Goal: Task Accomplishment & Management: Use online tool/utility

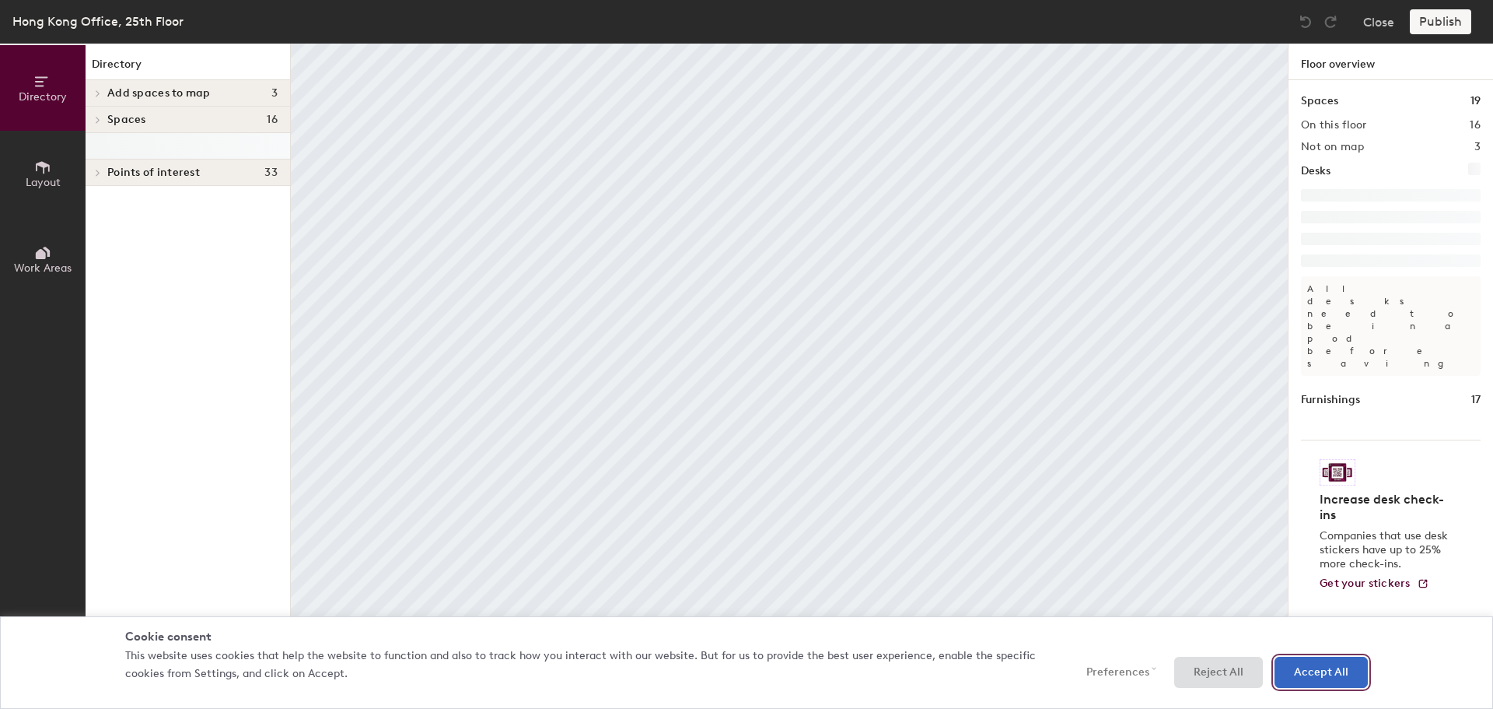
click at [1340, 664] on button "Accept All" at bounding box center [1321, 672] width 93 height 31
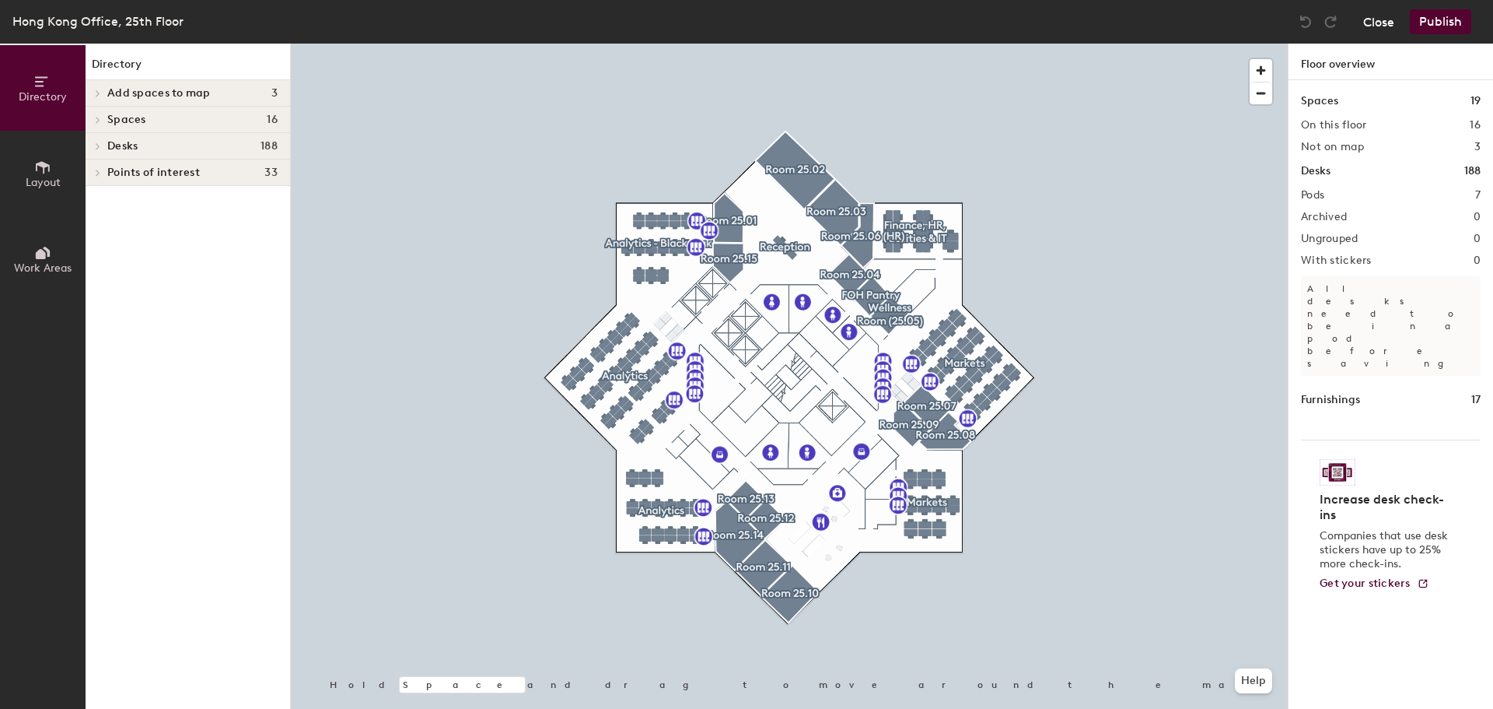
click at [1369, 17] on button "Close" at bounding box center [1379, 21] width 31 height 25
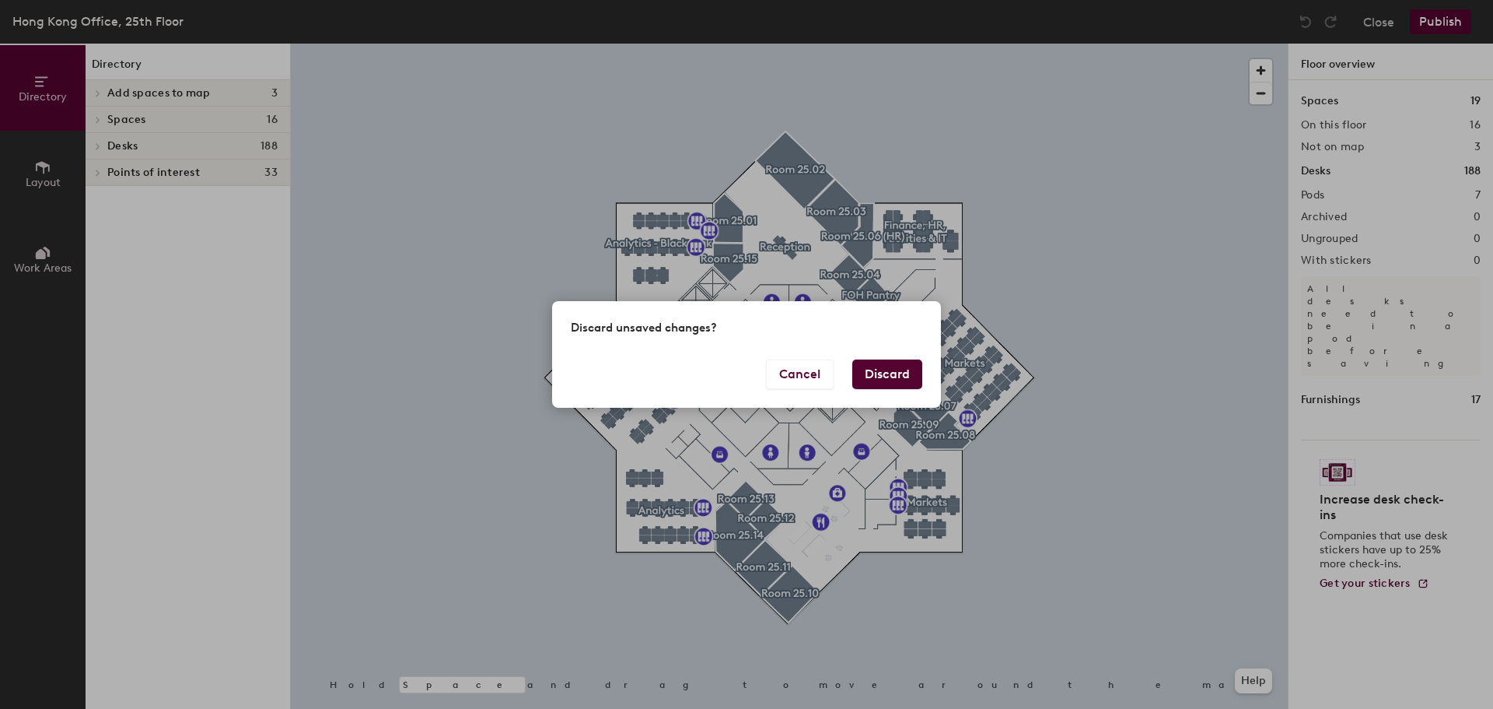
click at [883, 366] on button "Discard" at bounding box center [888, 374] width 70 height 30
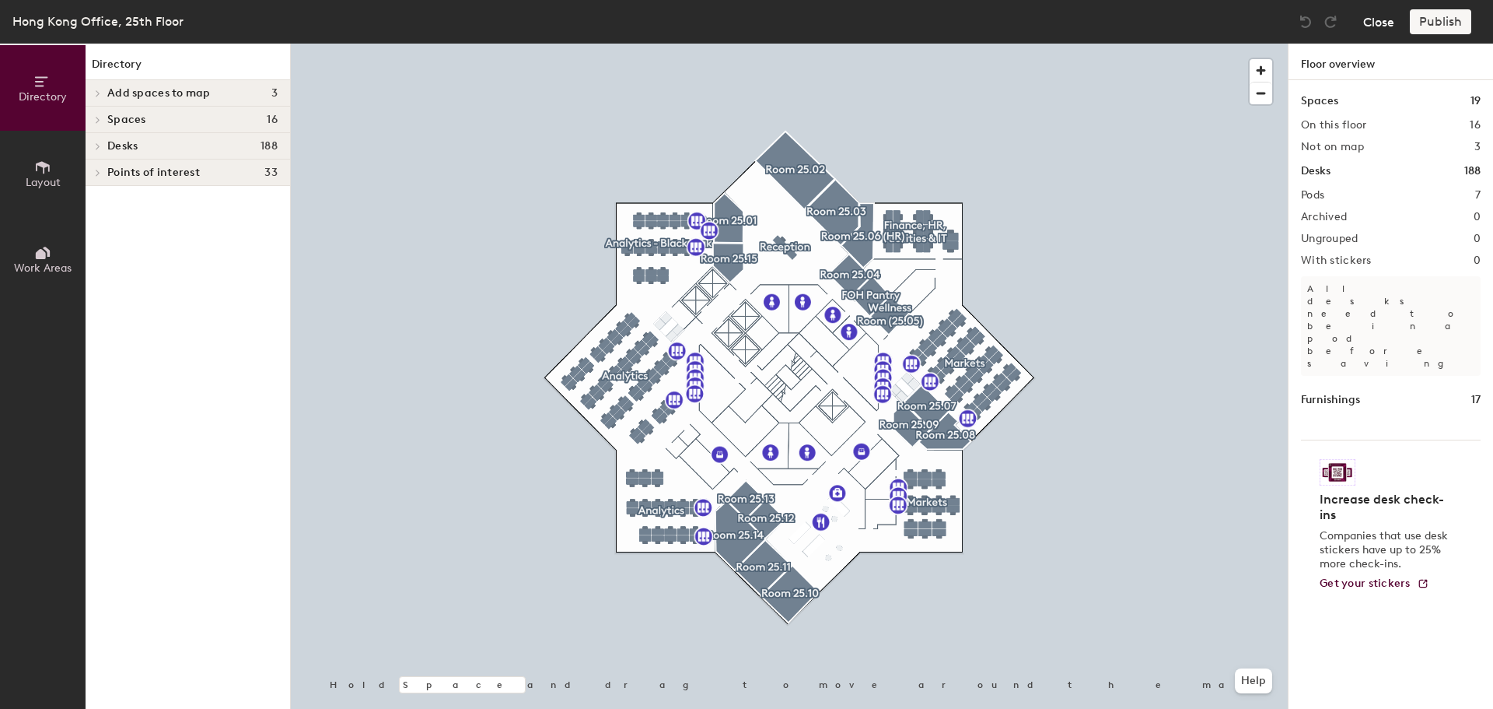
click at [1382, 26] on button "Close" at bounding box center [1379, 21] width 31 height 25
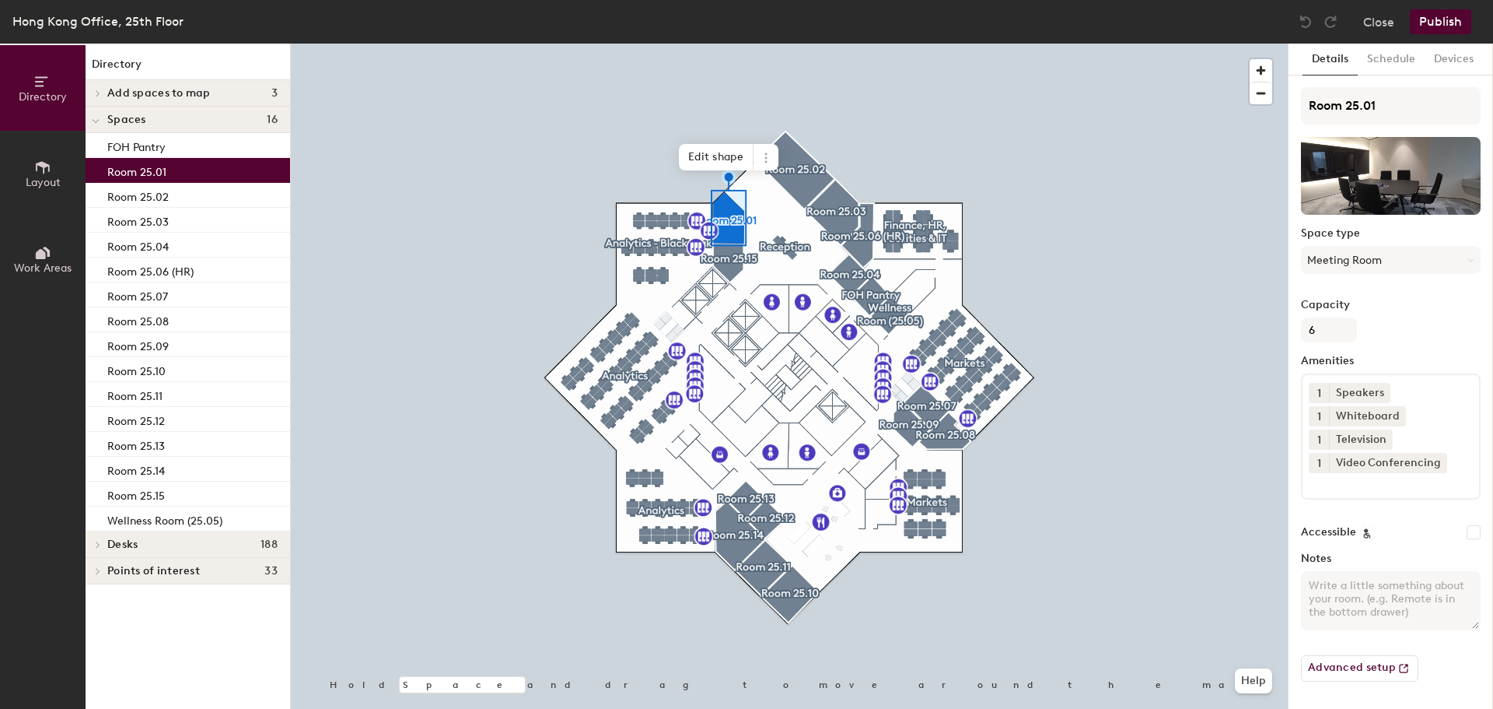
click at [99, 116] on span at bounding box center [96, 120] width 8 height 13
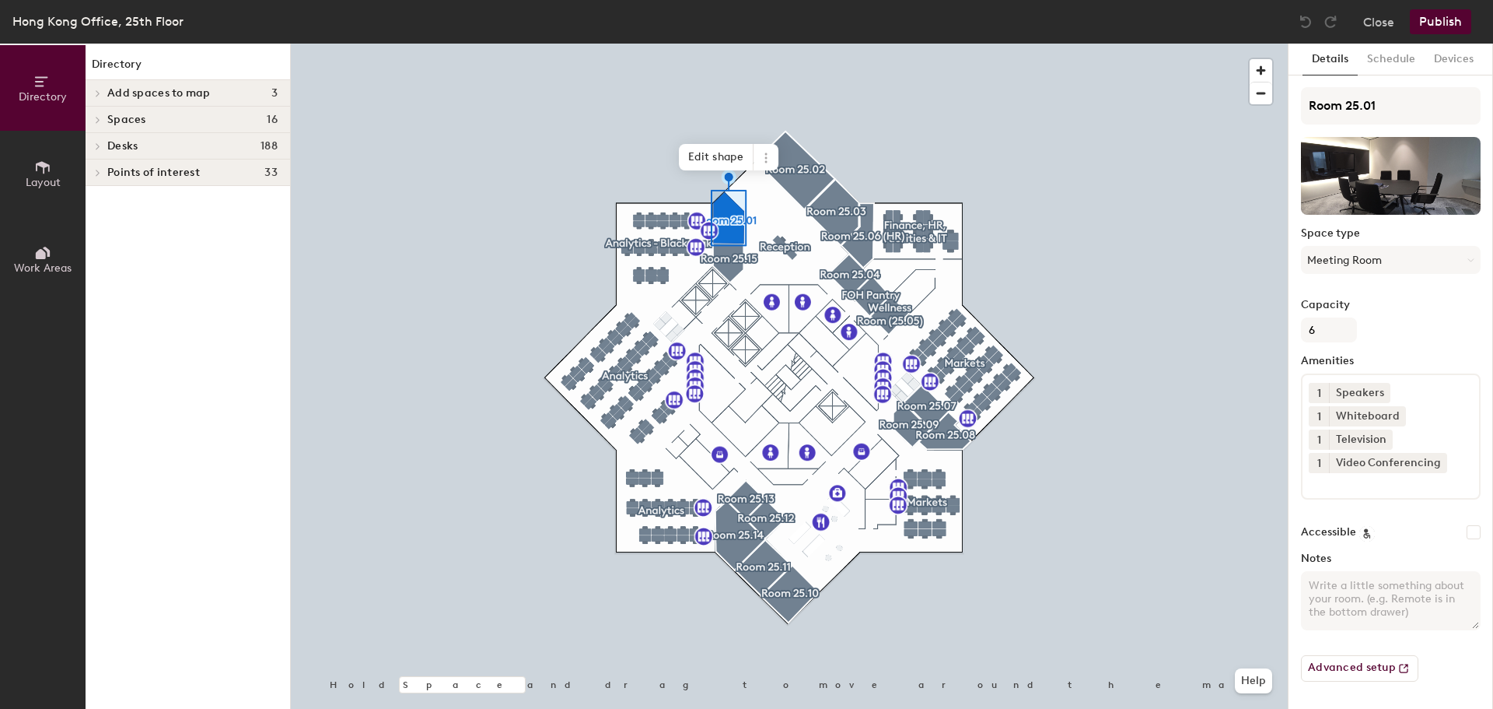
click at [99, 116] on icon at bounding box center [98, 120] width 6 height 8
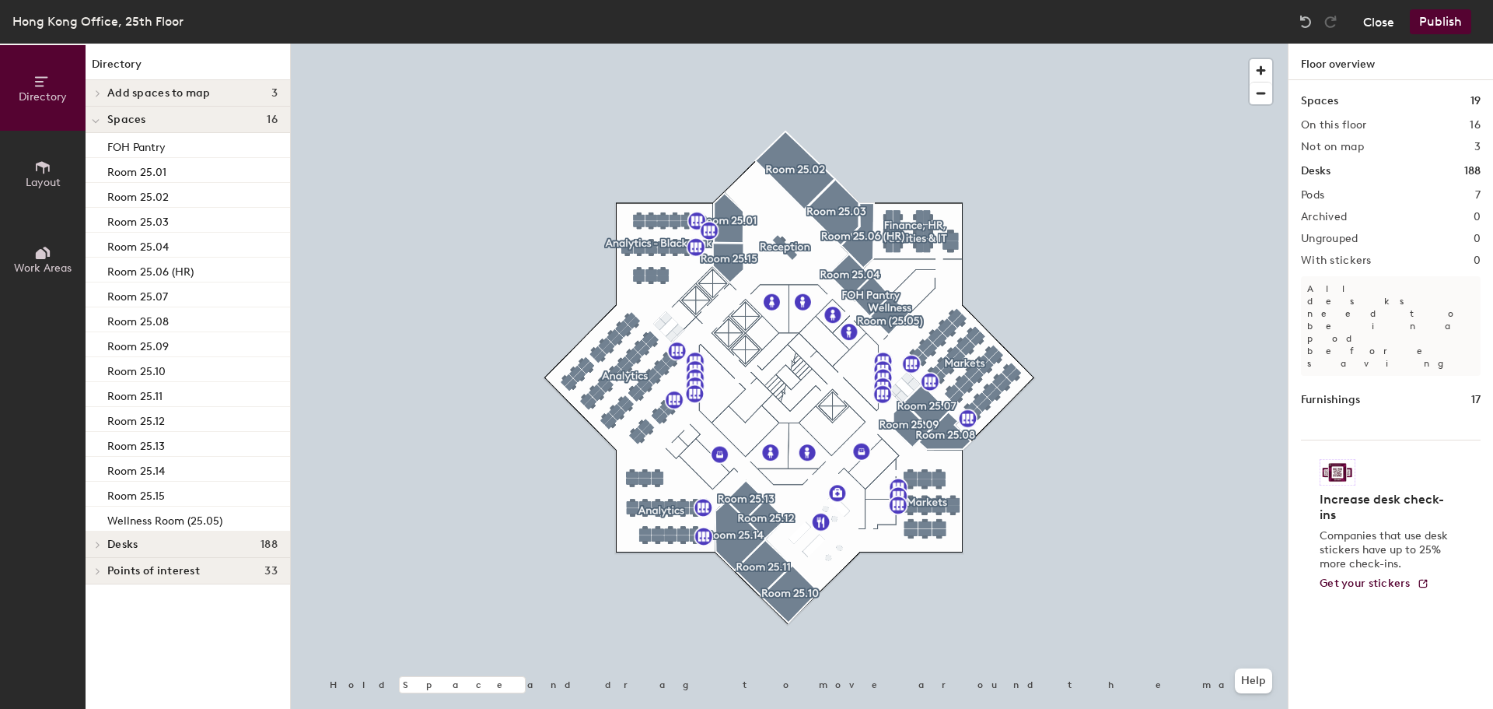
click at [1384, 21] on button "Close" at bounding box center [1379, 21] width 31 height 25
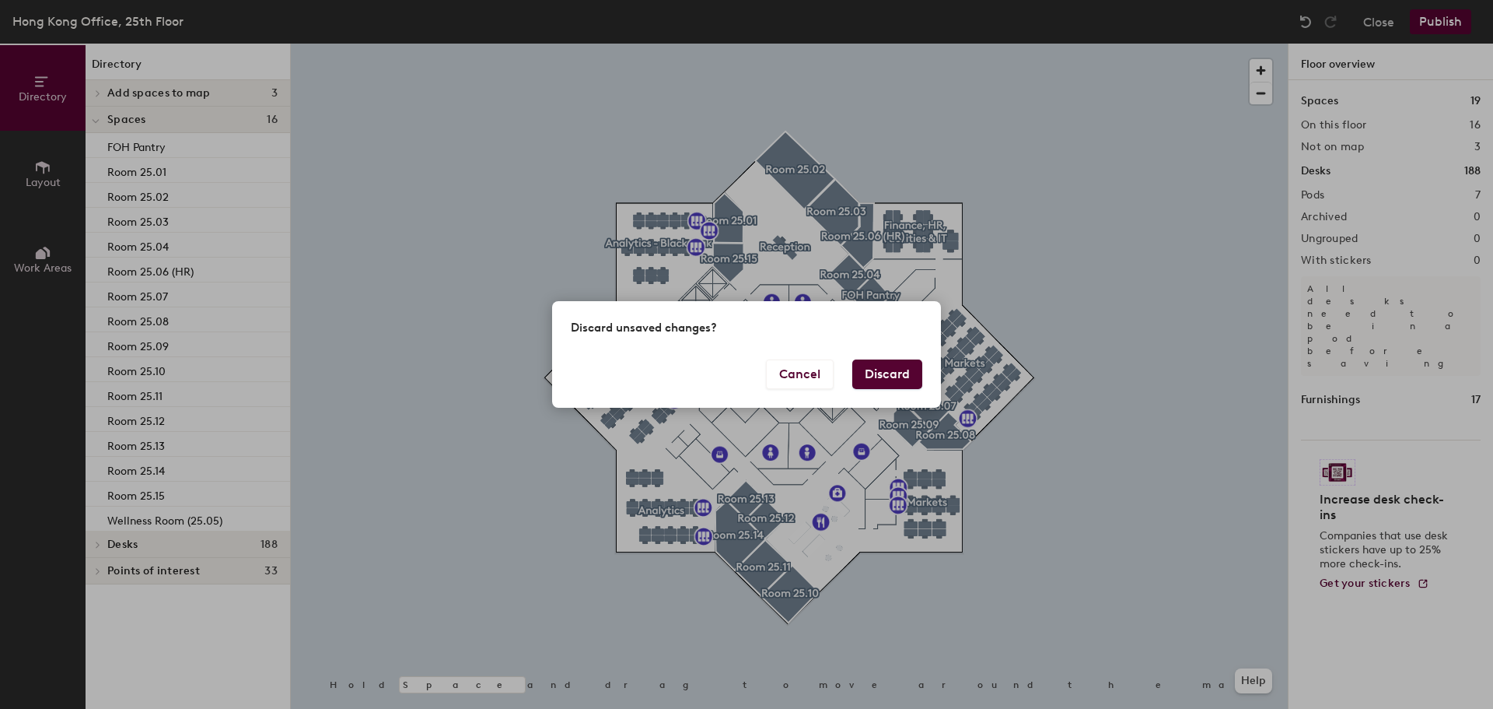
click at [898, 373] on button "Discard" at bounding box center [888, 374] width 70 height 30
